Goal: Information Seeking & Learning: Learn about a topic

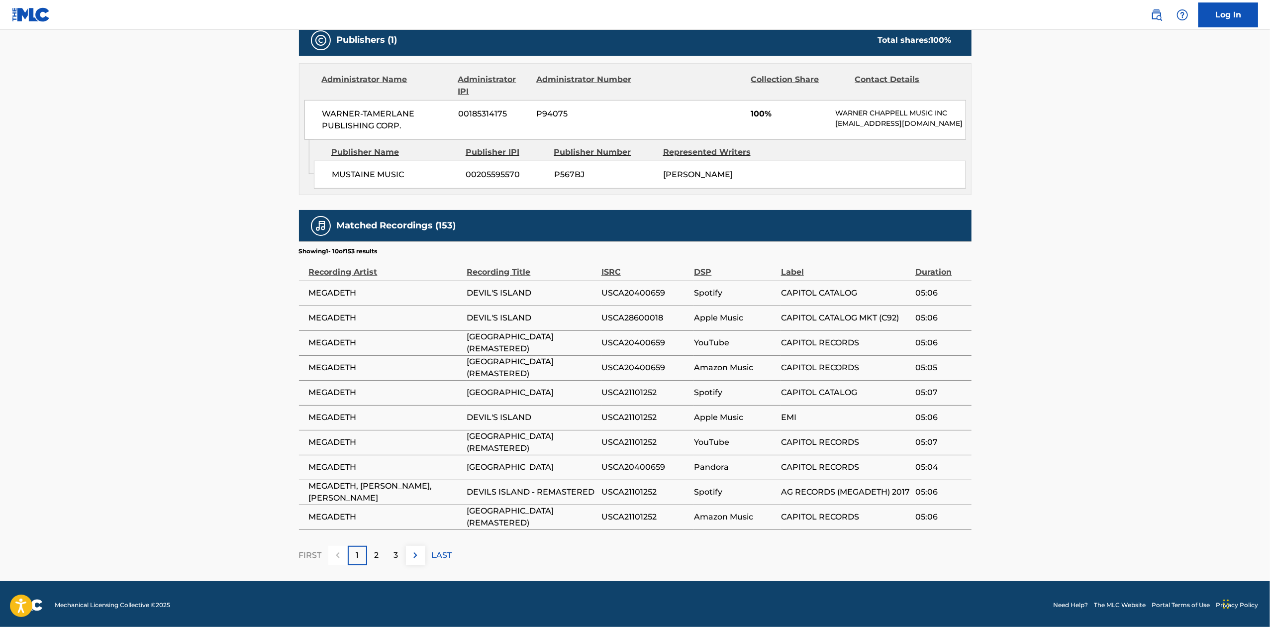
click at [375, 552] on p "2" at bounding box center [377, 555] width 4 height 12
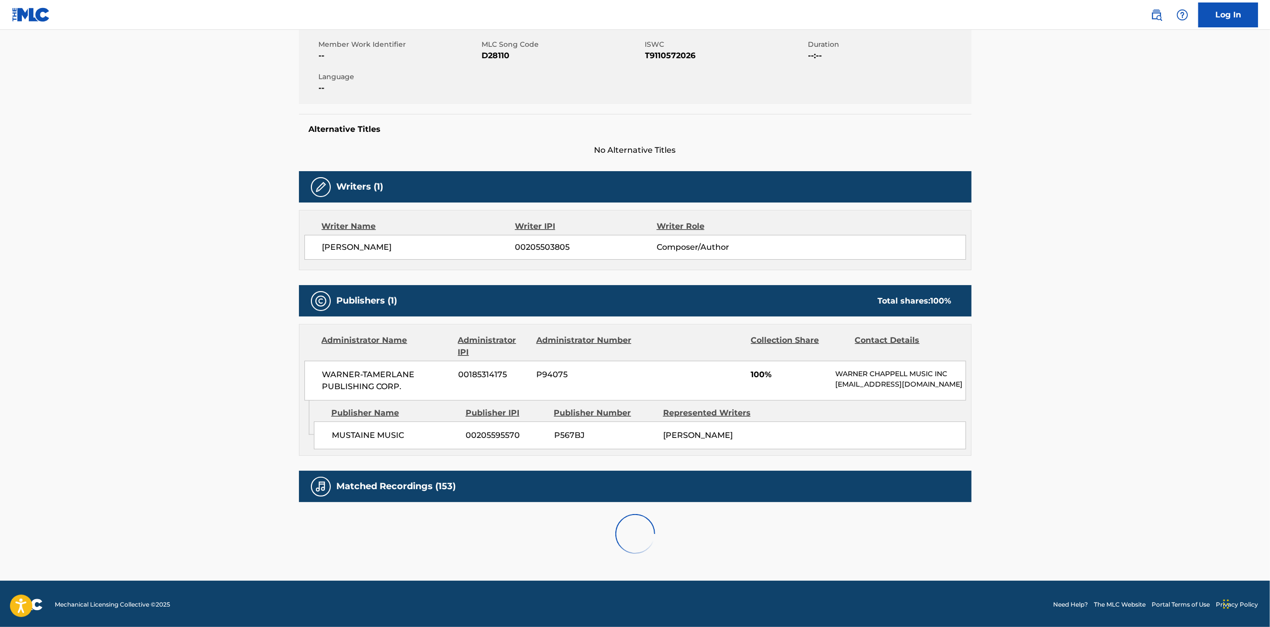
scroll to position [440, 0]
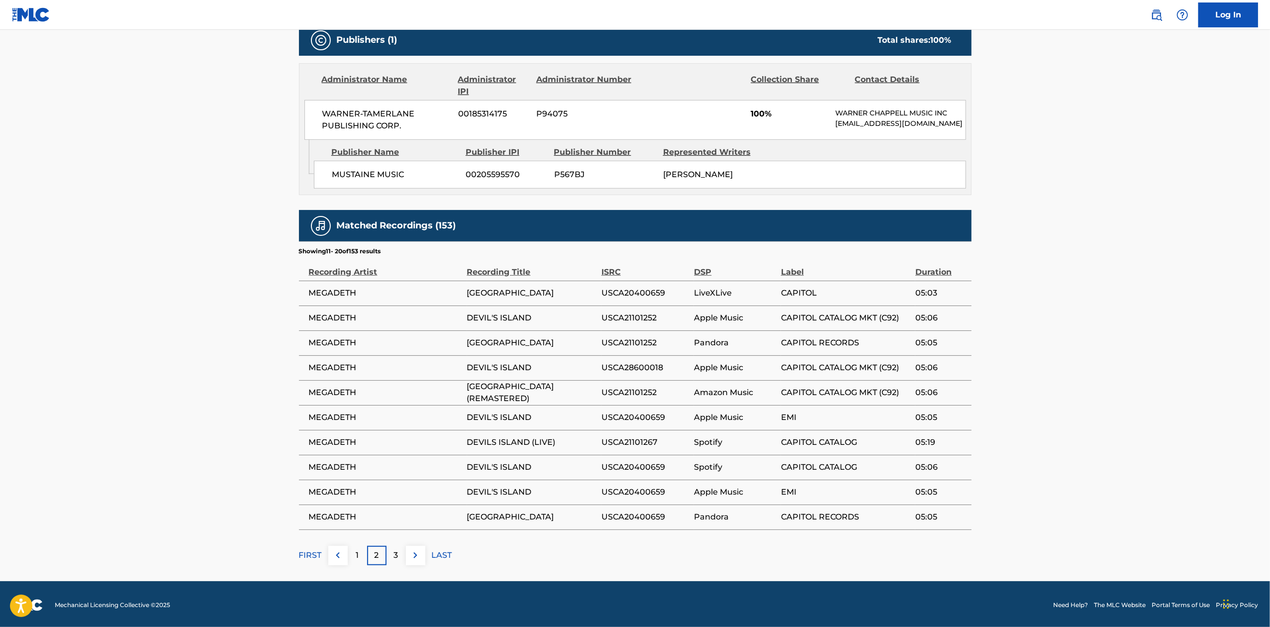
click at [396, 554] on p "3" at bounding box center [396, 555] width 4 height 12
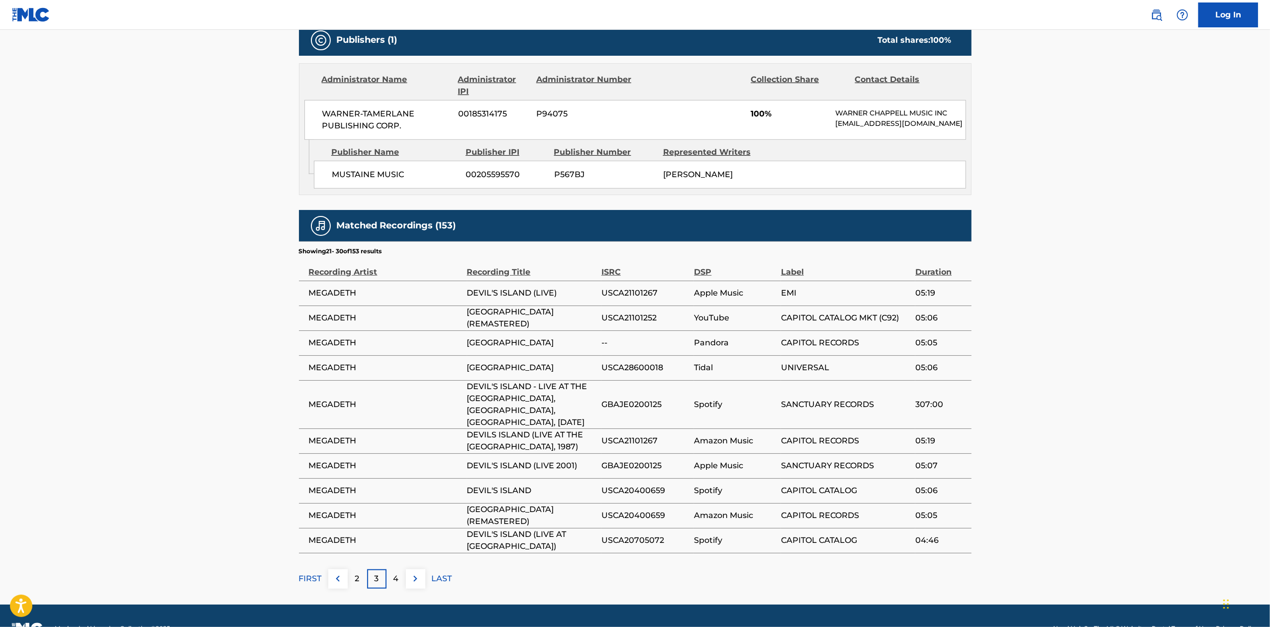
click at [358, 573] on p "2" at bounding box center [357, 579] width 4 height 12
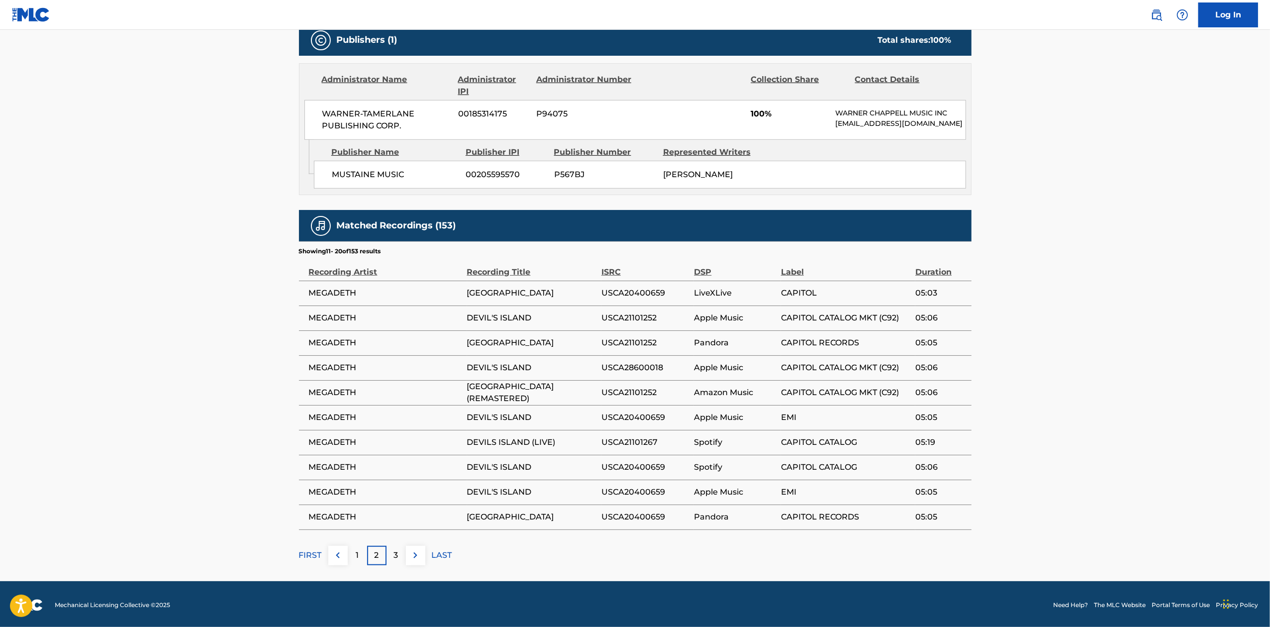
click at [359, 554] on div "1" at bounding box center [357, 555] width 19 height 19
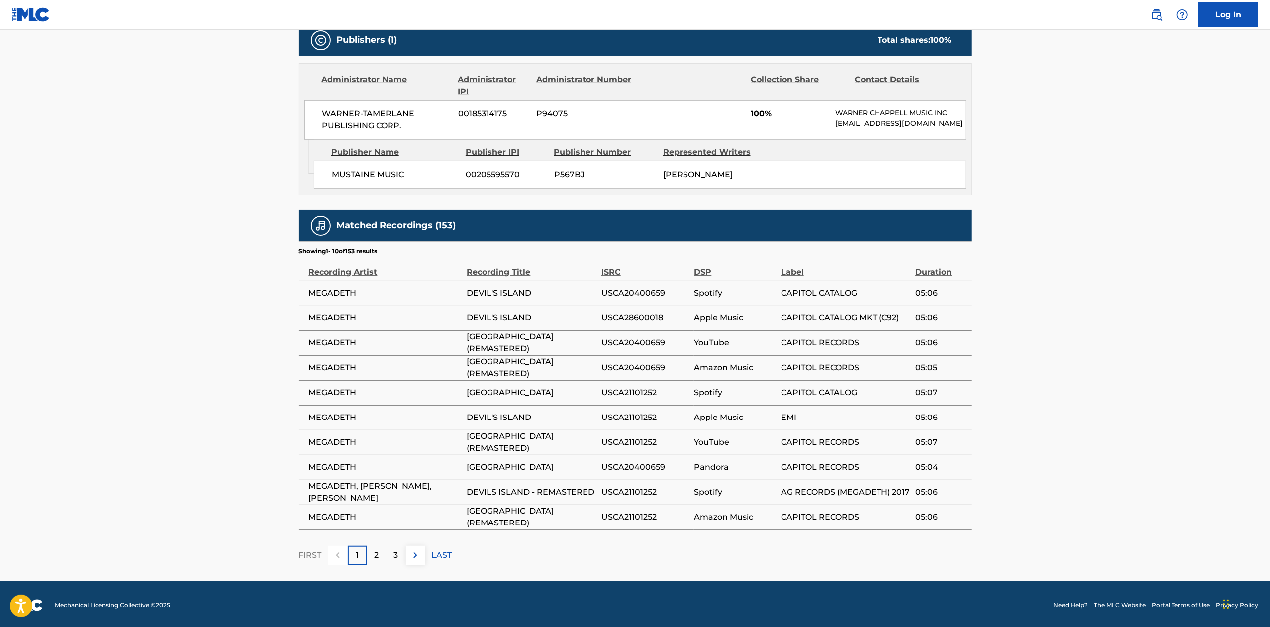
click at [382, 555] on div "2" at bounding box center [376, 555] width 19 height 19
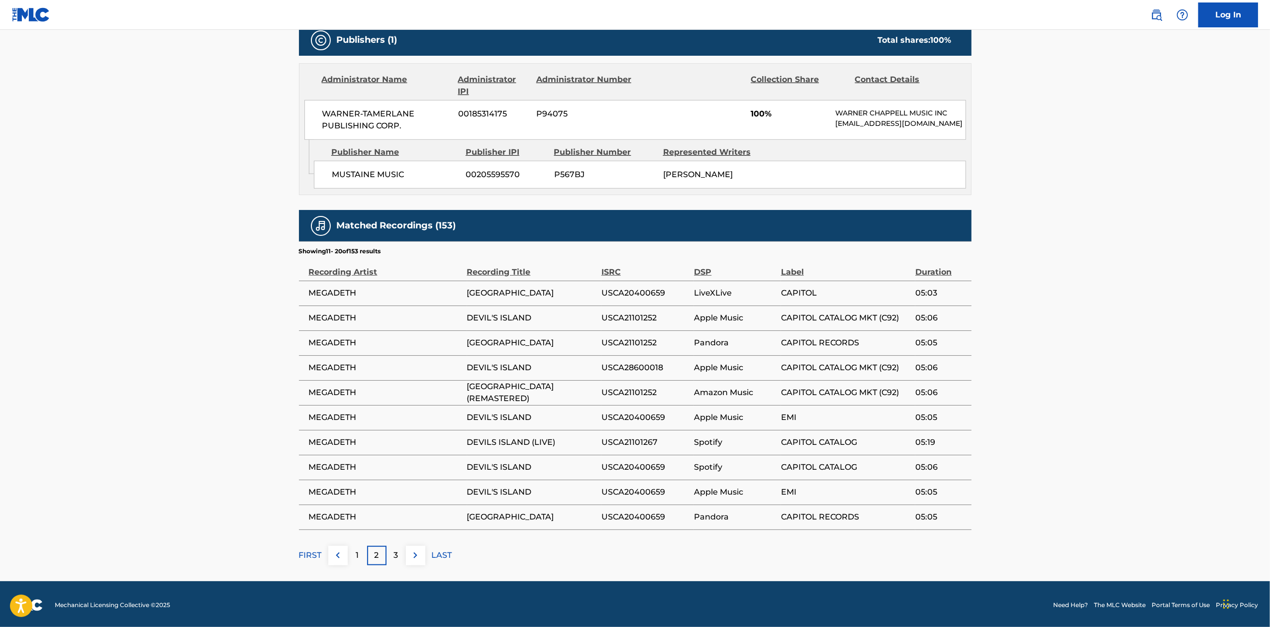
click at [397, 550] on p "3" at bounding box center [396, 555] width 4 height 12
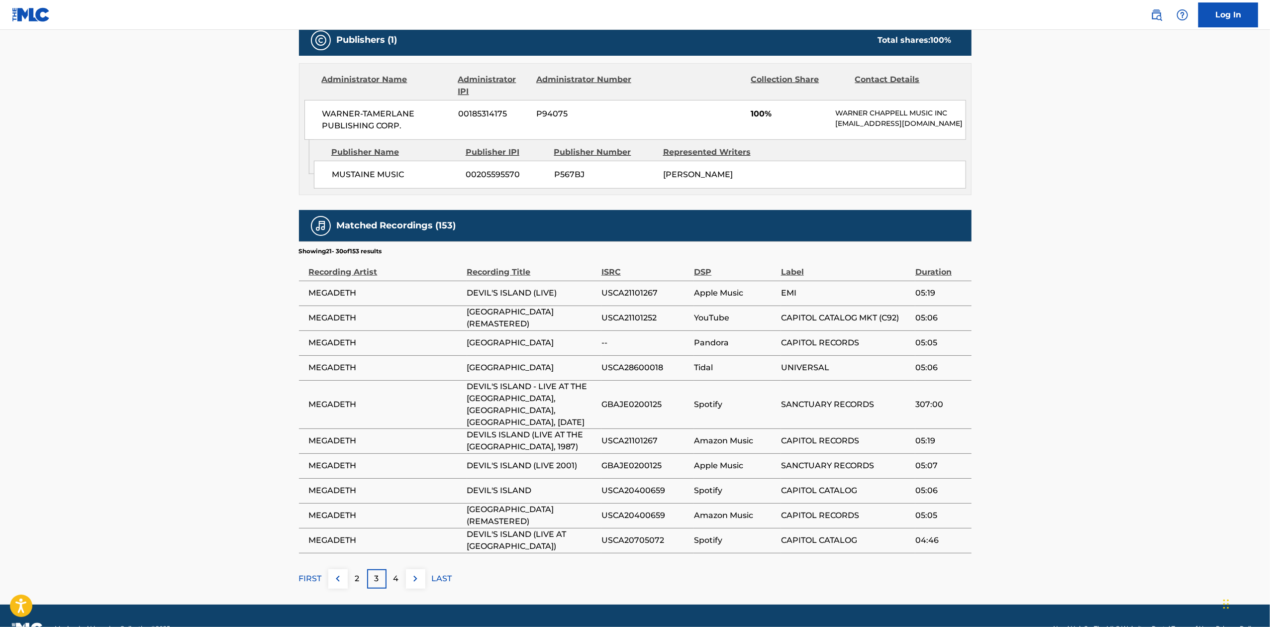
click at [400, 569] on div "4" at bounding box center [396, 578] width 19 height 19
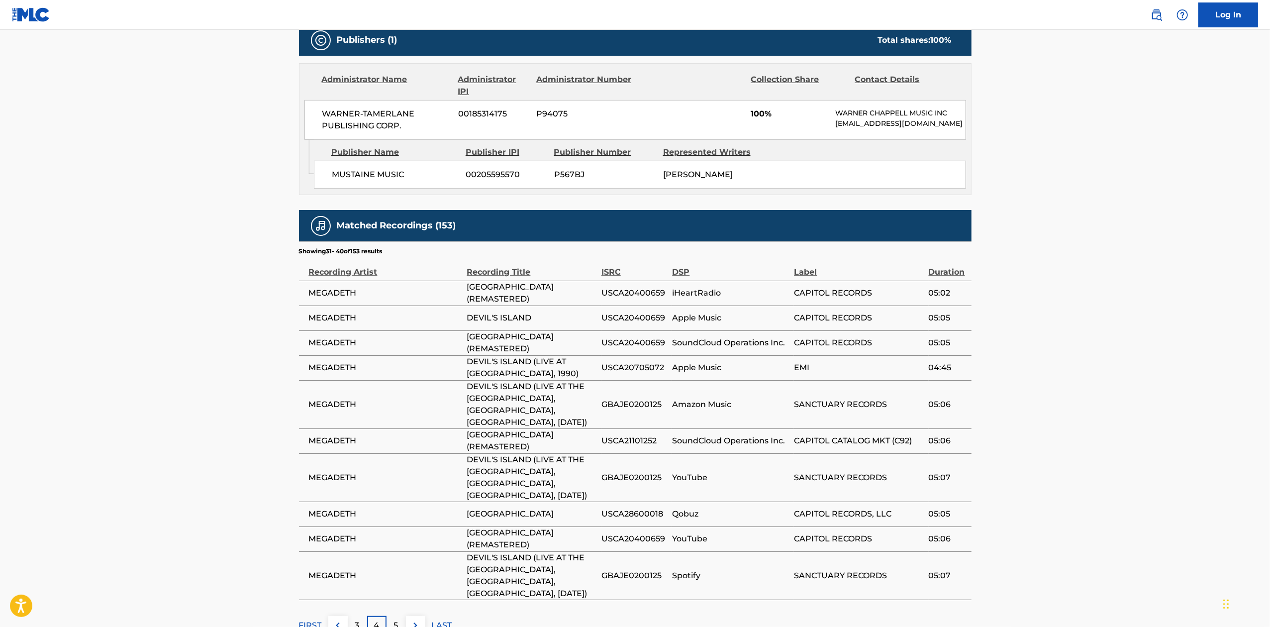
click at [393, 616] on div "5" at bounding box center [396, 625] width 19 height 19
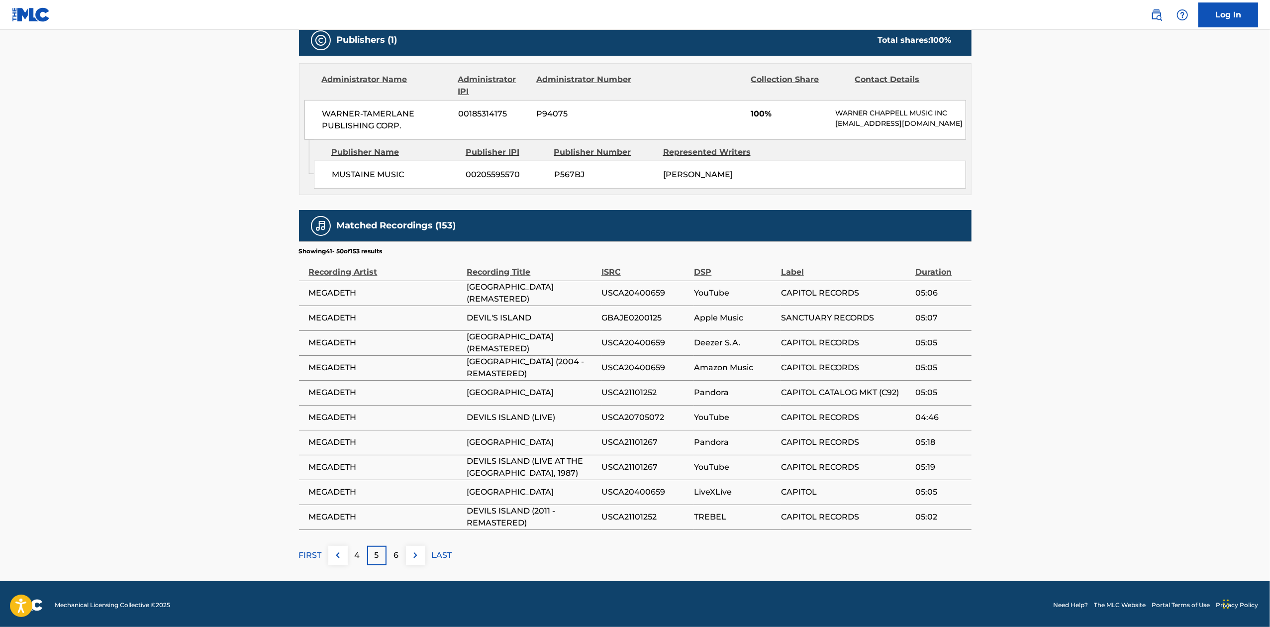
click at [392, 552] on div "6" at bounding box center [396, 555] width 19 height 19
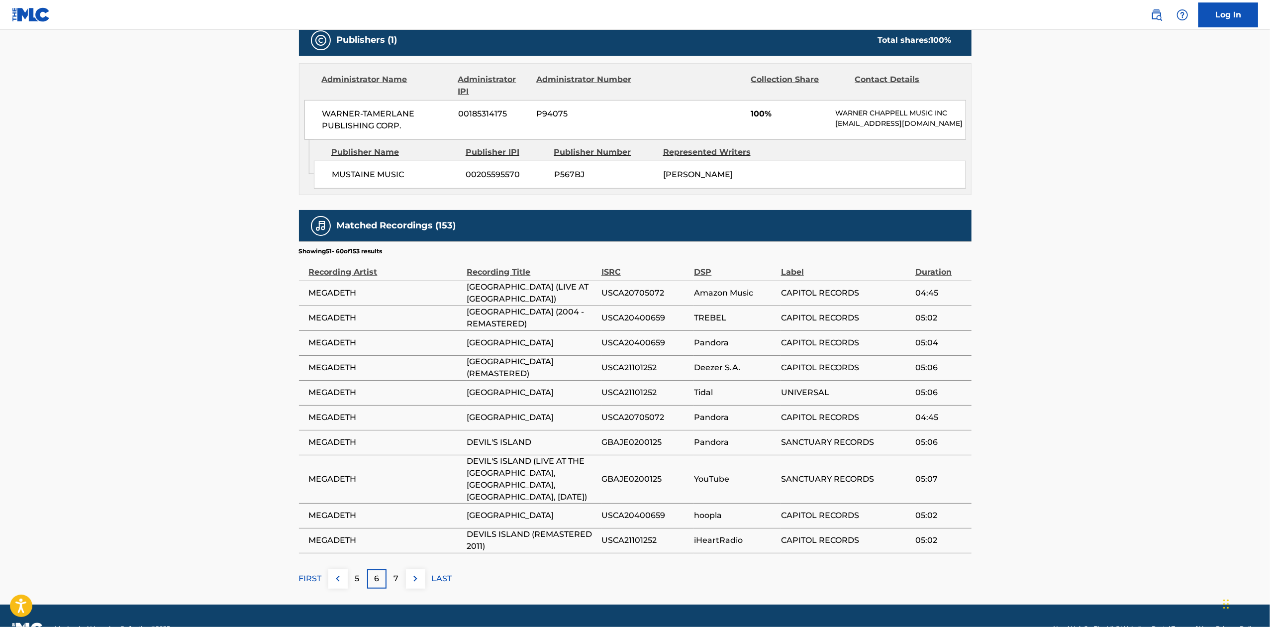
click at [399, 569] on div "7" at bounding box center [396, 578] width 19 height 19
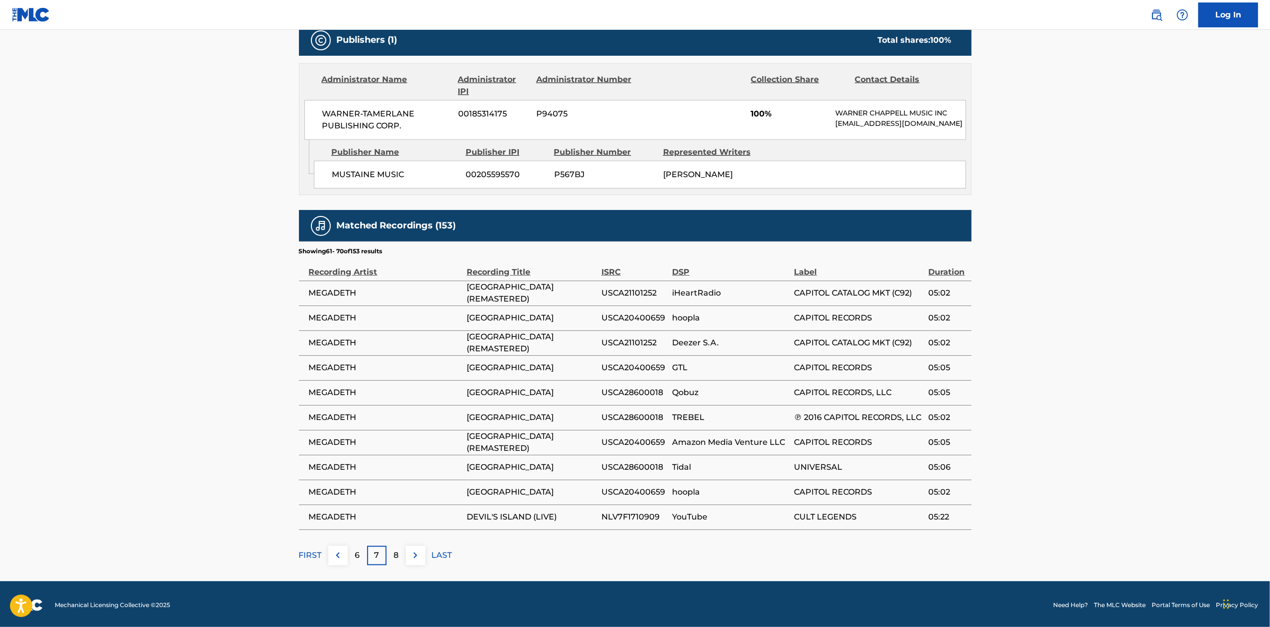
click at [399, 562] on div "8" at bounding box center [396, 555] width 19 height 19
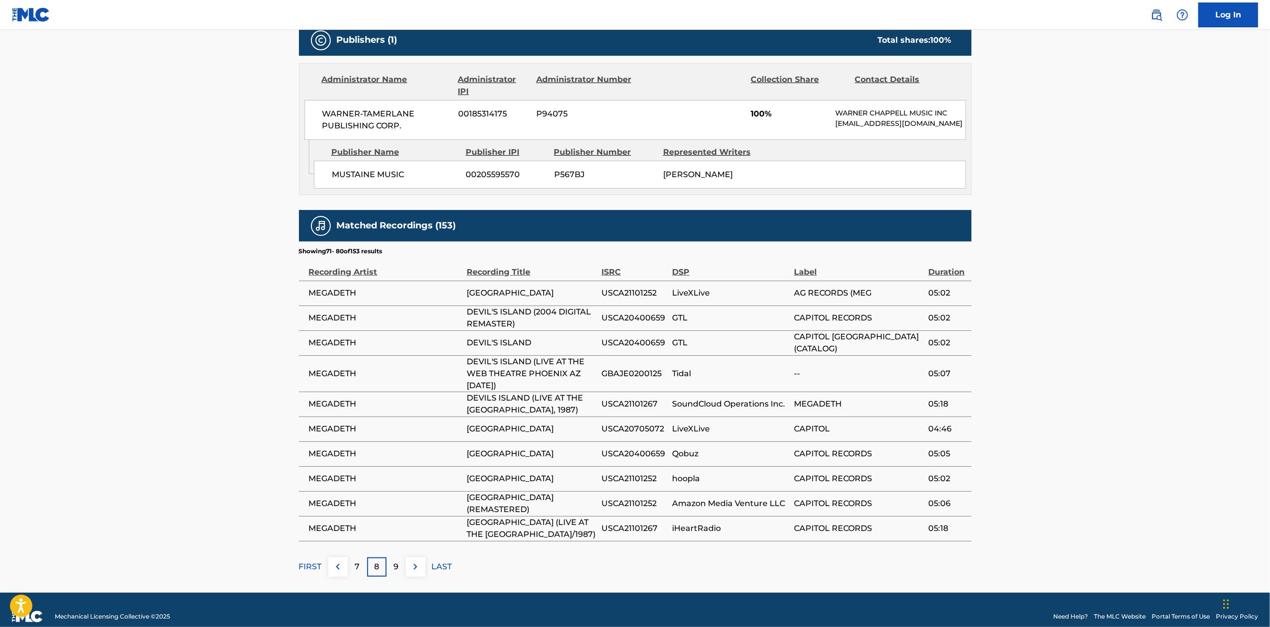
click at [398, 562] on p "9" at bounding box center [396, 567] width 5 height 12
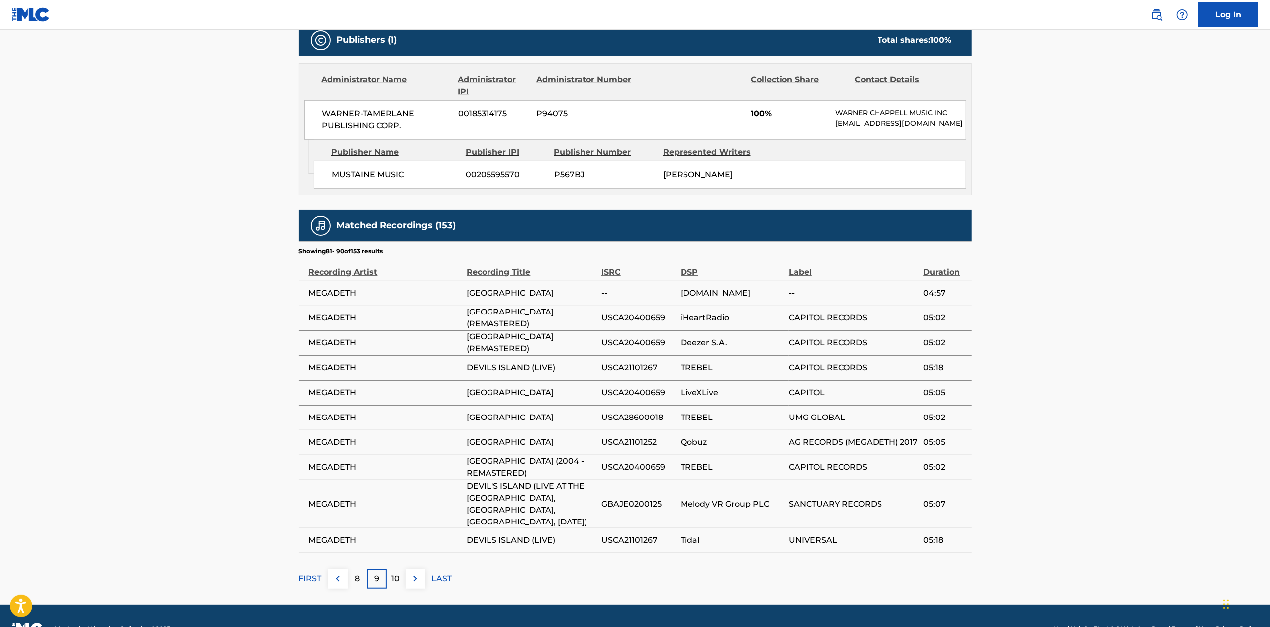
click at [398, 573] on p "10" at bounding box center [396, 579] width 8 height 12
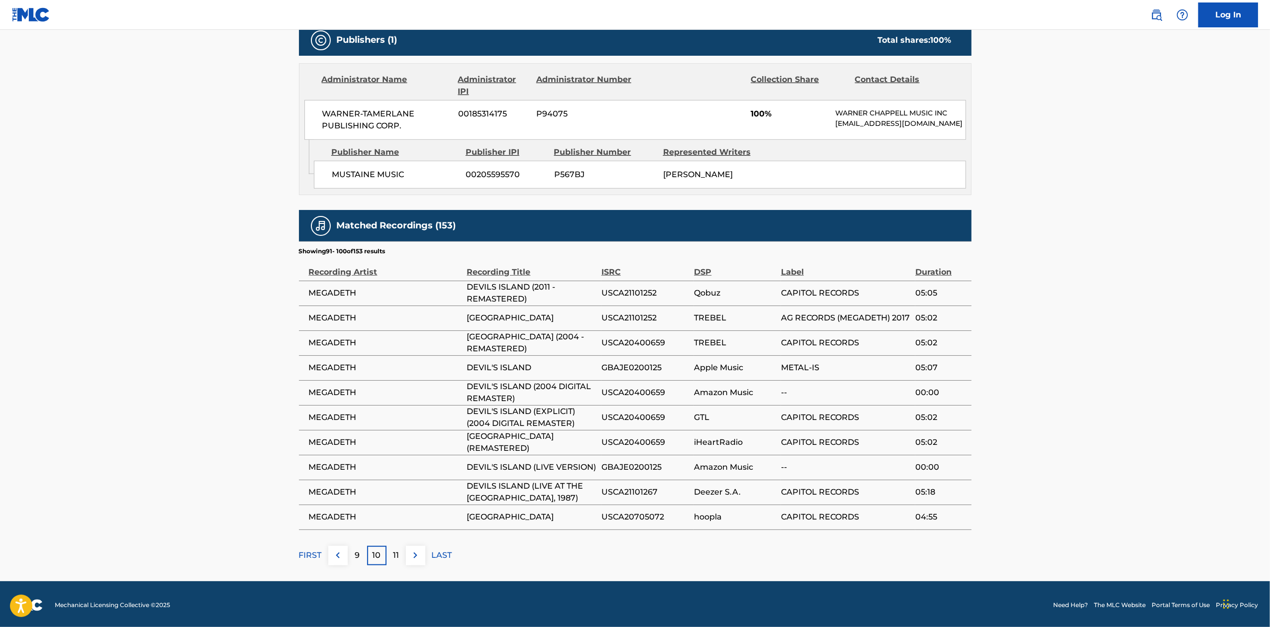
click at [398, 562] on div "11" at bounding box center [396, 555] width 19 height 19
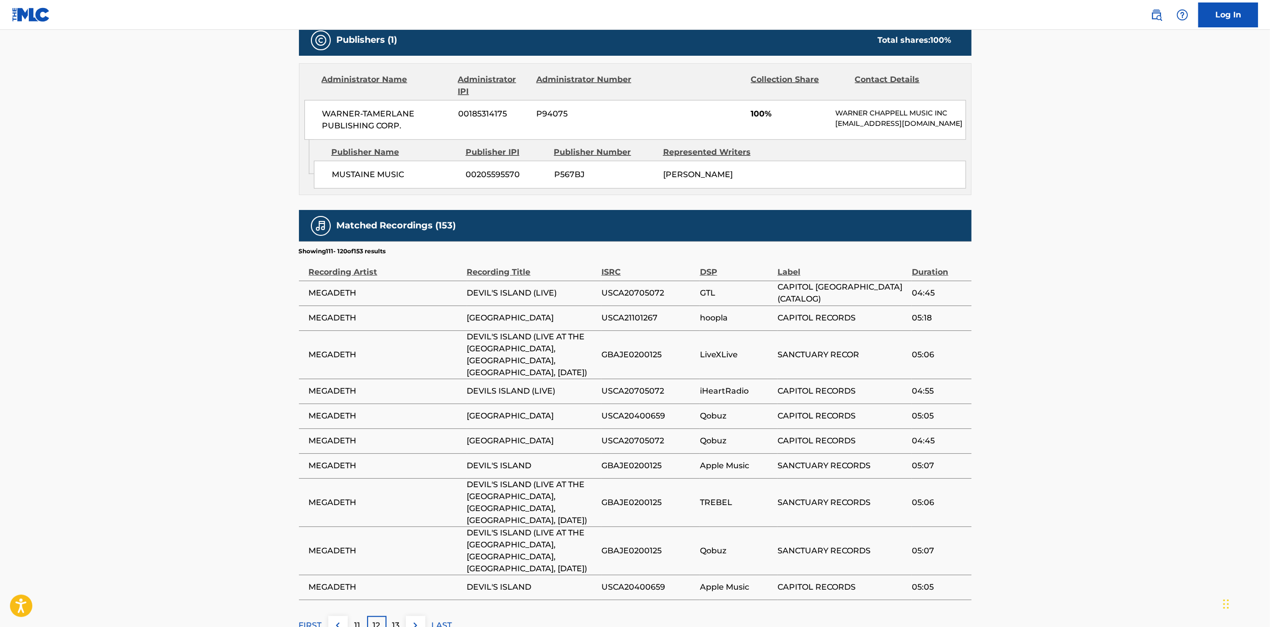
click at [395, 616] on div "13" at bounding box center [396, 625] width 19 height 19
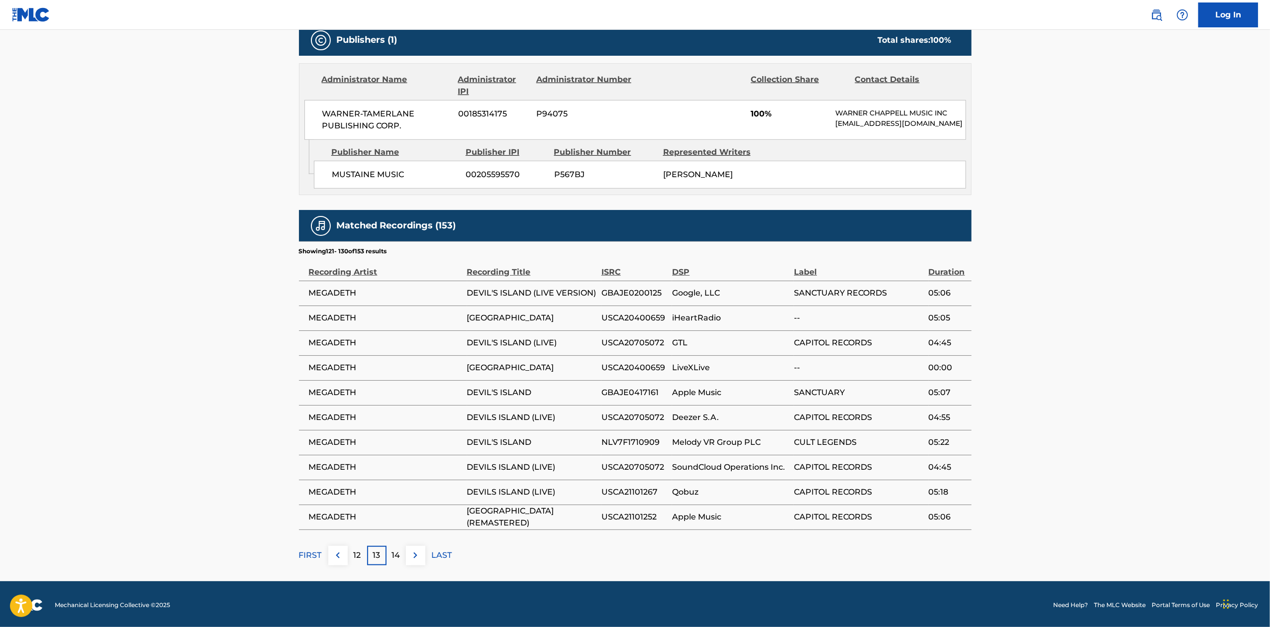
click at [396, 562] on div "14" at bounding box center [396, 555] width 19 height 19
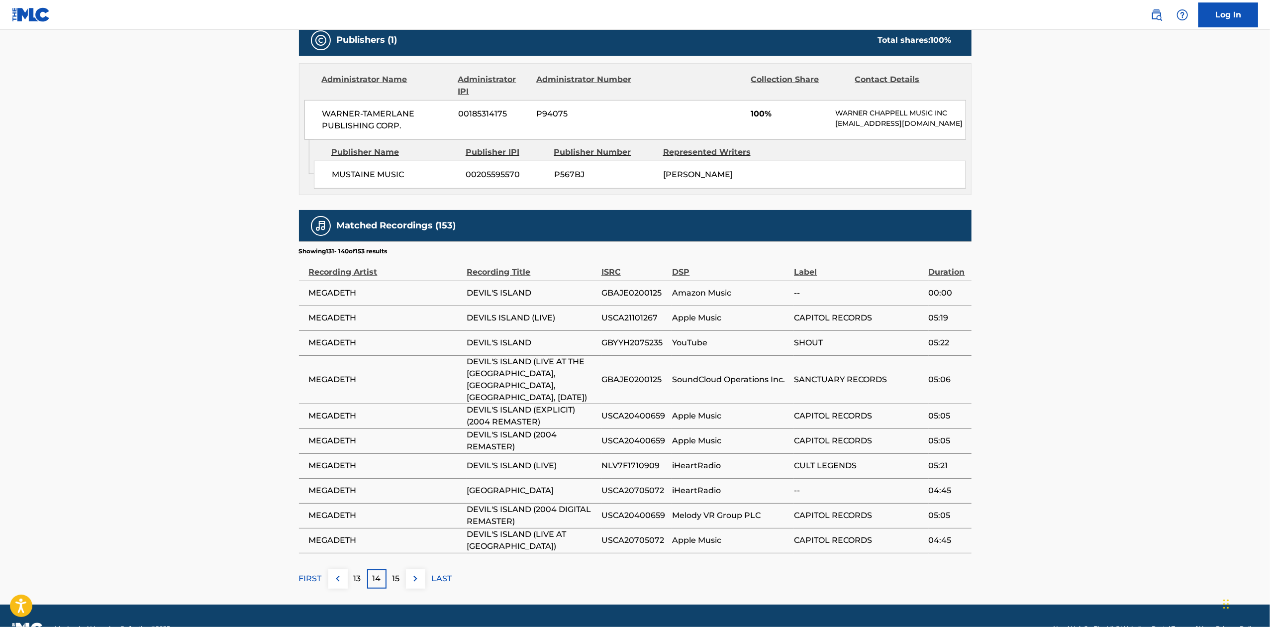
click at [396, 573] on p "15" at bounding box center [396, 579] width 7 height 12
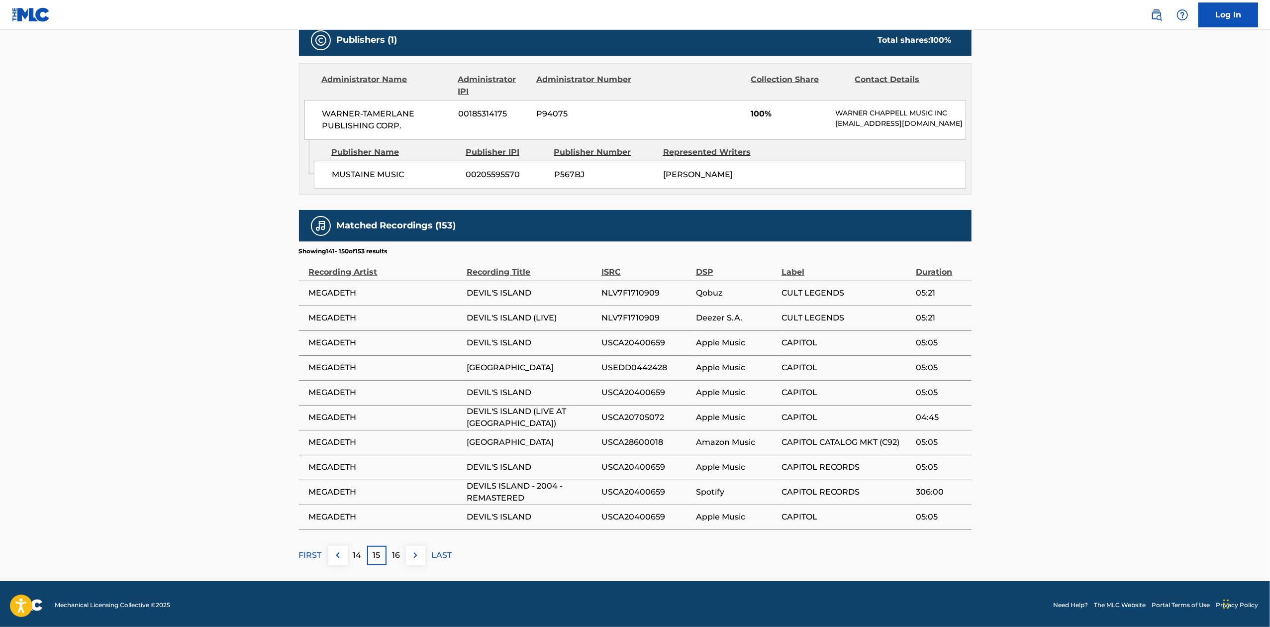
click at [396, 562] on div "16" at bounding box center [396, 555] width 19 height 19
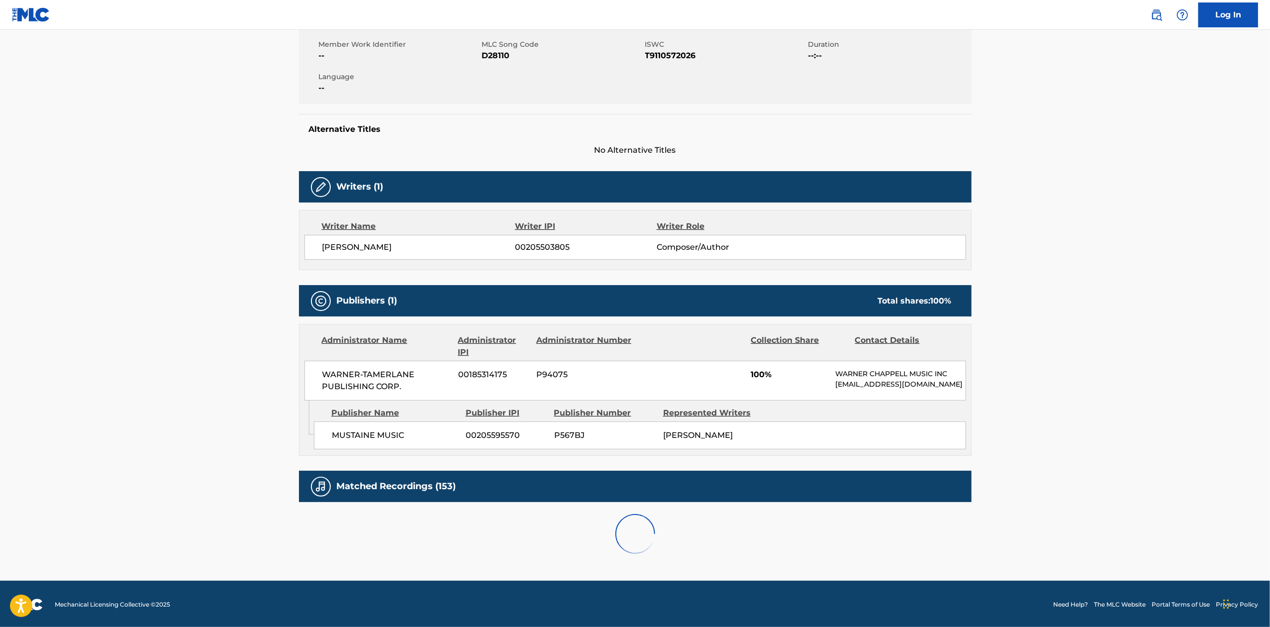
scroll to position [277, 0]
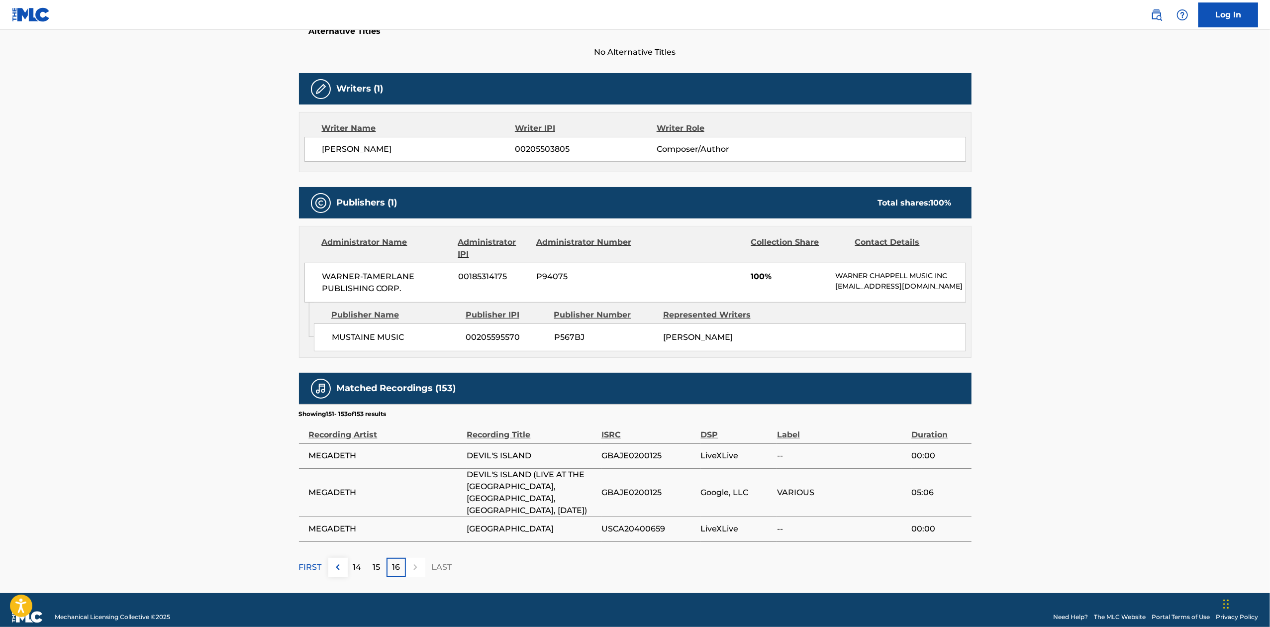
click at [399, 561] on p "16" at bounding box center [396, 567] width 8 height 12
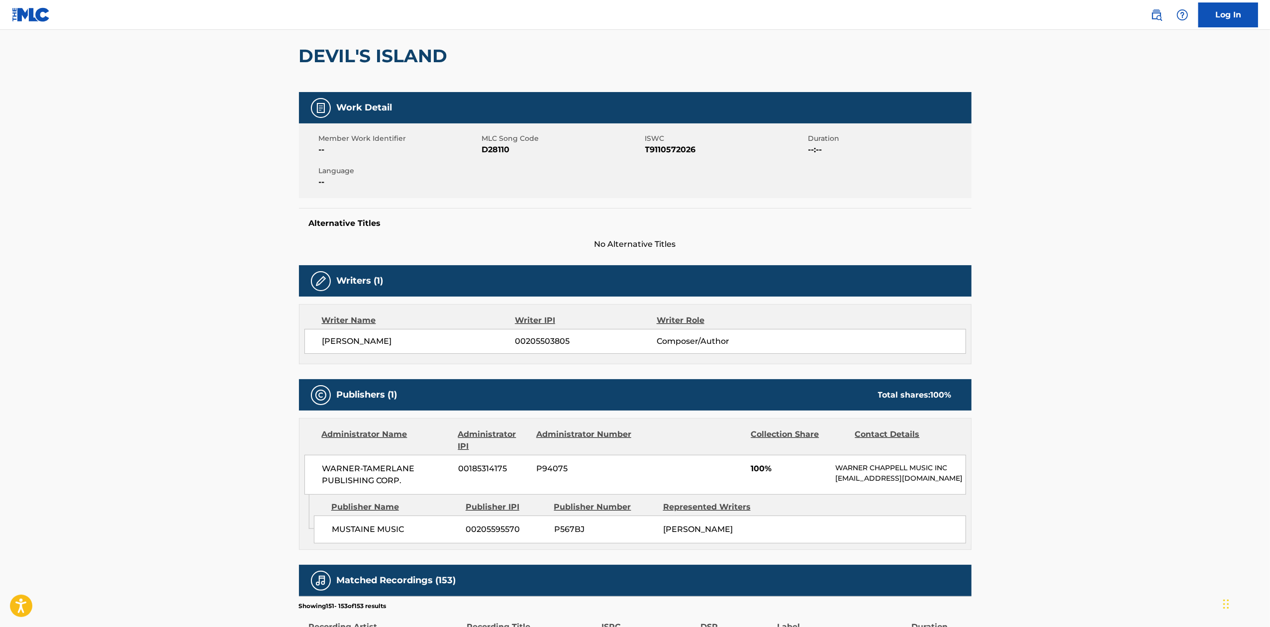
scroll to position [12, 0]
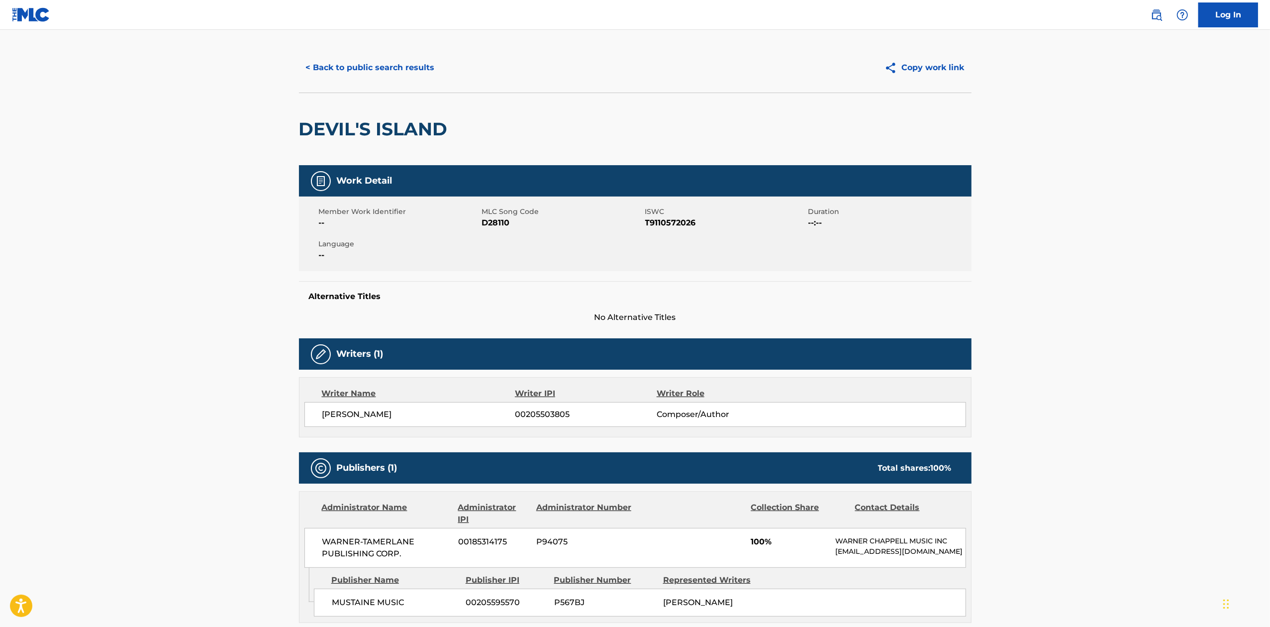
click at [326, 60] on button "< Back to public search results" at bounding box center [370, 67] width 143 height 25
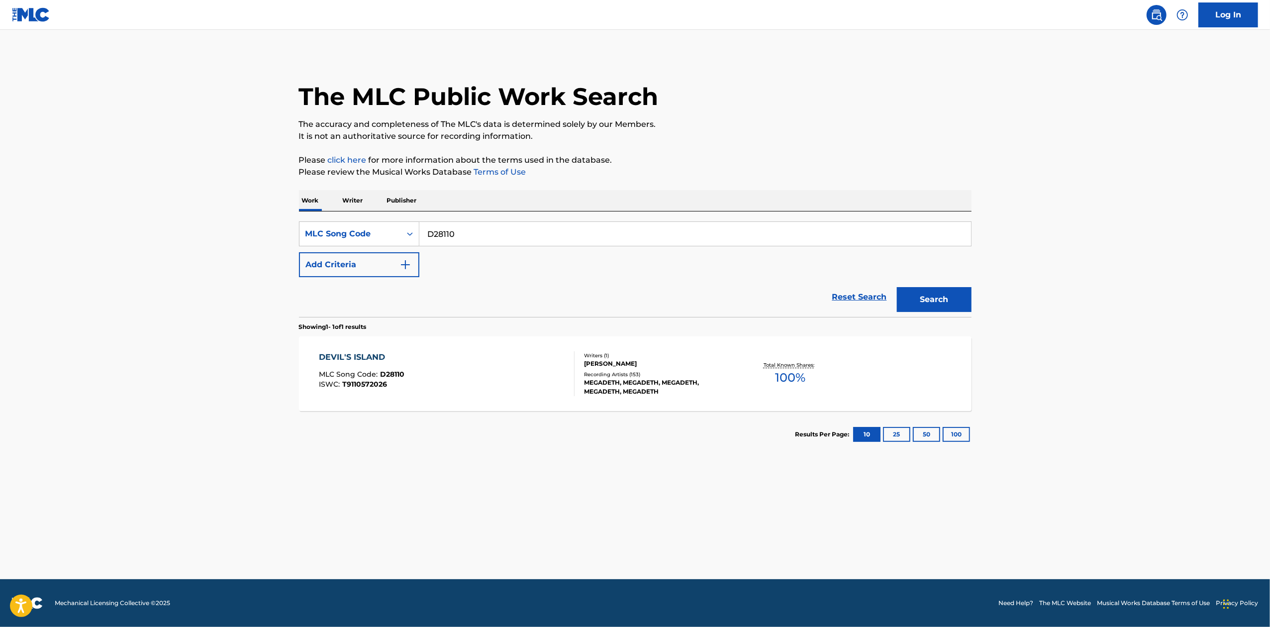
click at [872, 298] on link "Reset Search" at bounding box center [859, 297] width 65 height 22
